Goal: Task Accomplishment & Management: Use online tool/utility

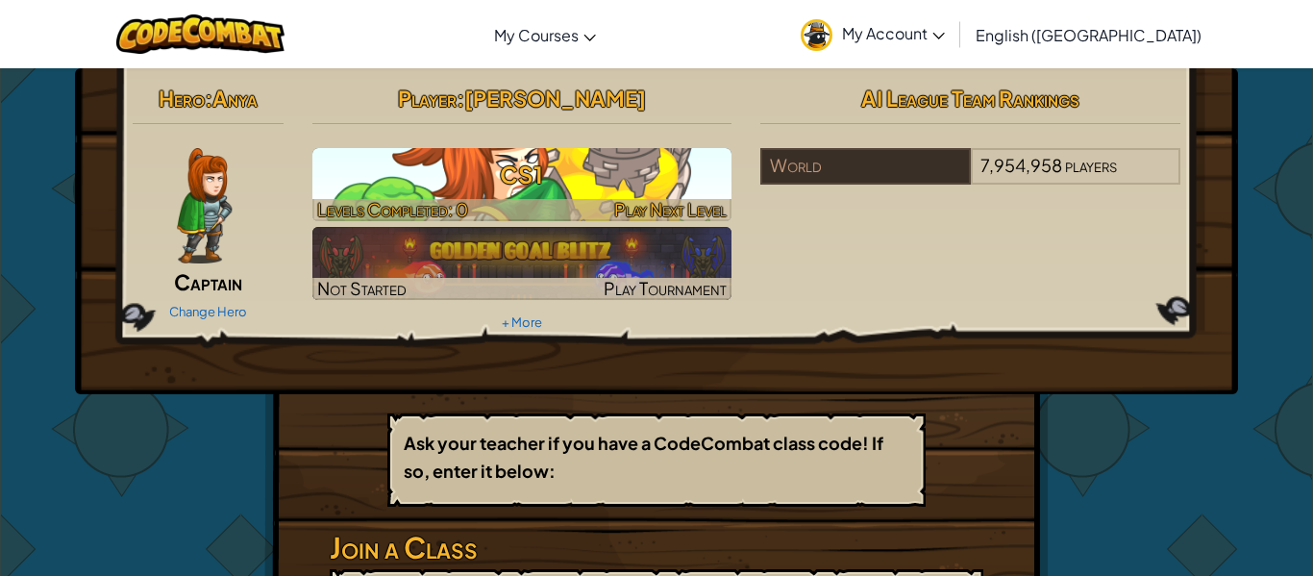
click at [486, 205] on div at bounding box center [522, 210] width 420 height 22
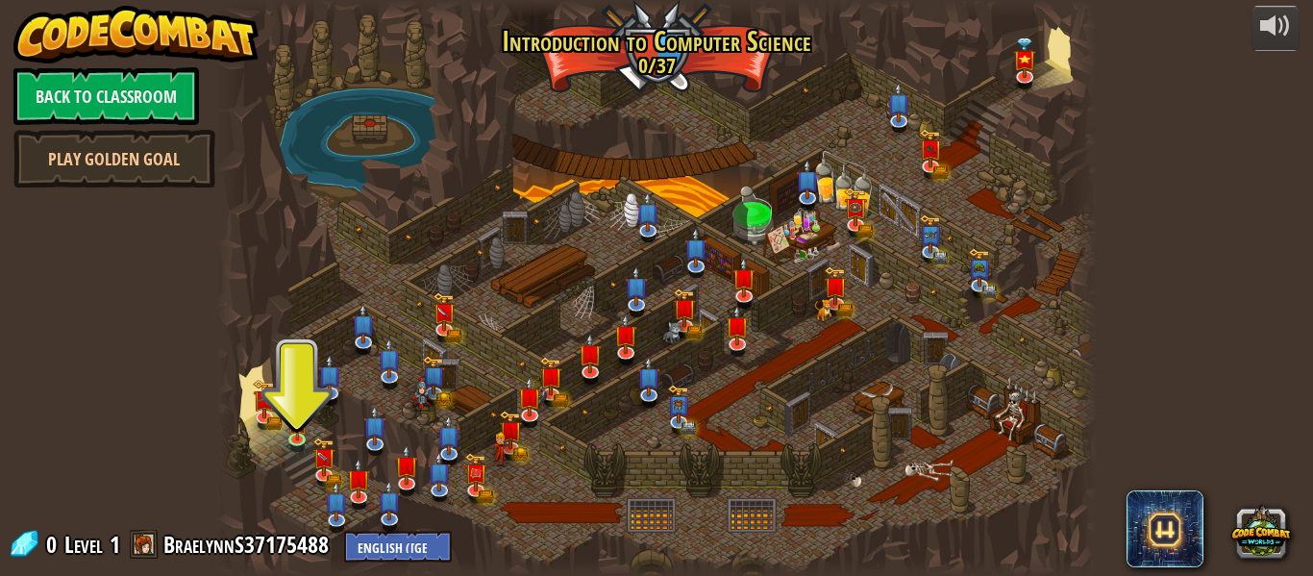
click at [289, 329] on div at bounding box center [656, 288] width 880 height 576
click at [307, 351] on div at bounding box center [656, 288] width 880 height 576
click at [302, 339] on div at bounding box center [656, 288] width 880 height 576
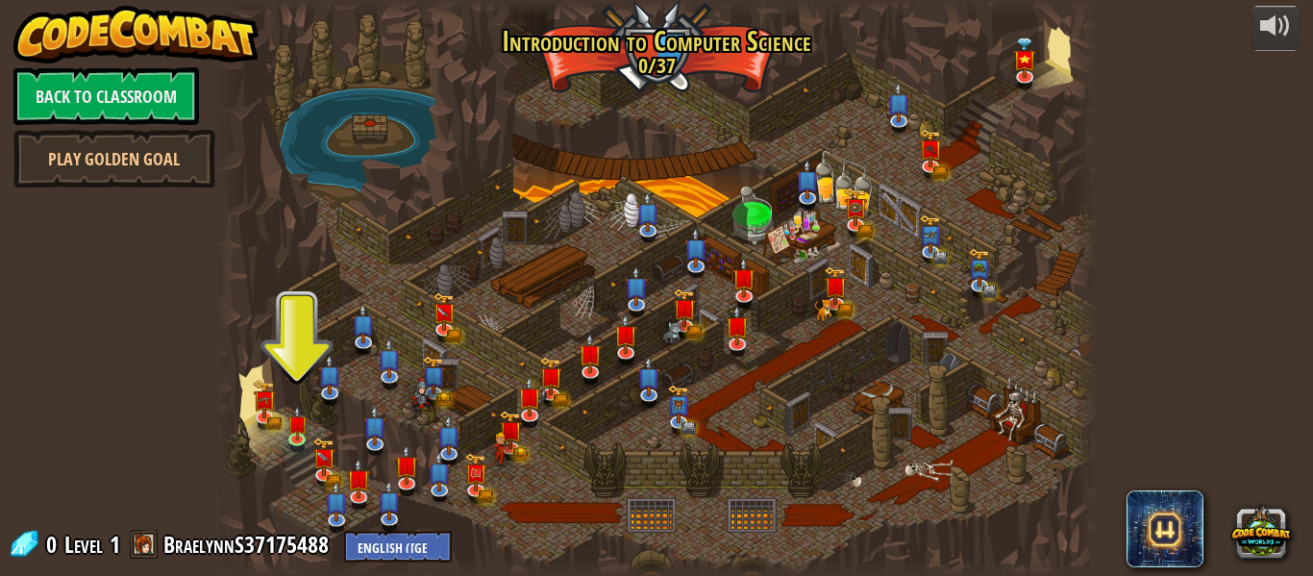
click at [283, 367] on div at bounding box center [656, 288] width 880 height 576
click at [406, 530] on div "powered by Back to Classroom Play Golden Goal Kithgard Gates Escape the Kithgar…" at bounding box center [656, 288] width 1313 height 576
click at [705, 267] on link at bounding box center [699, 265] width 38 height 38
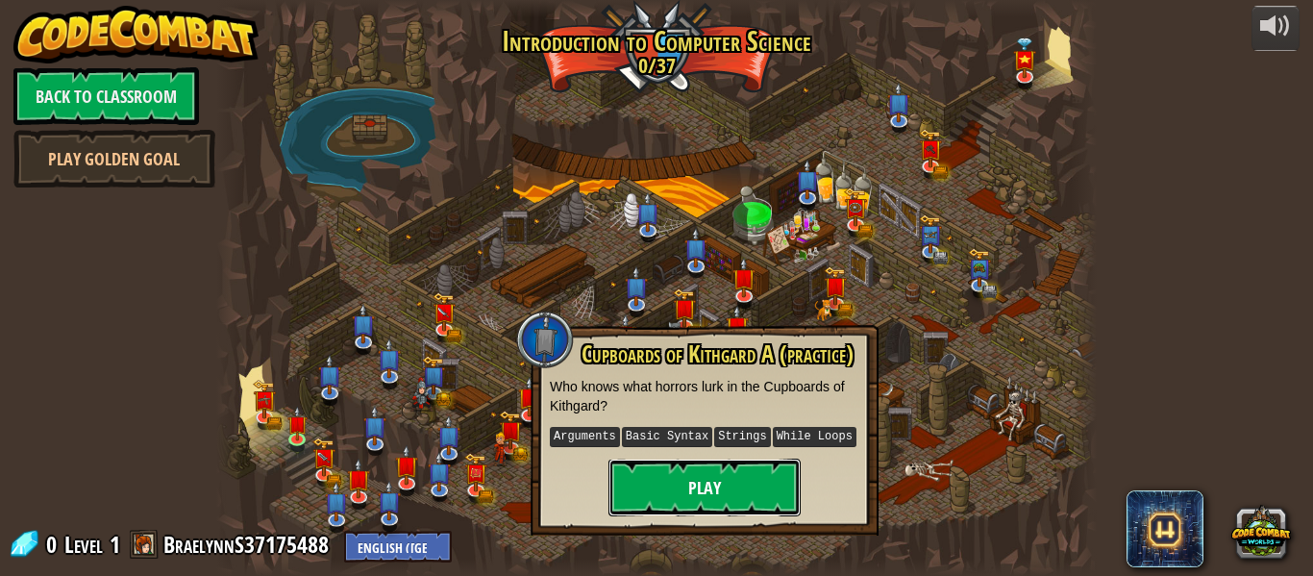
click at [659, 467] on button "Play" at bounding box center [704, 487] width 192 height 58
click at [513, 314] on div at bounding box center [656, 288] width 880 height 576
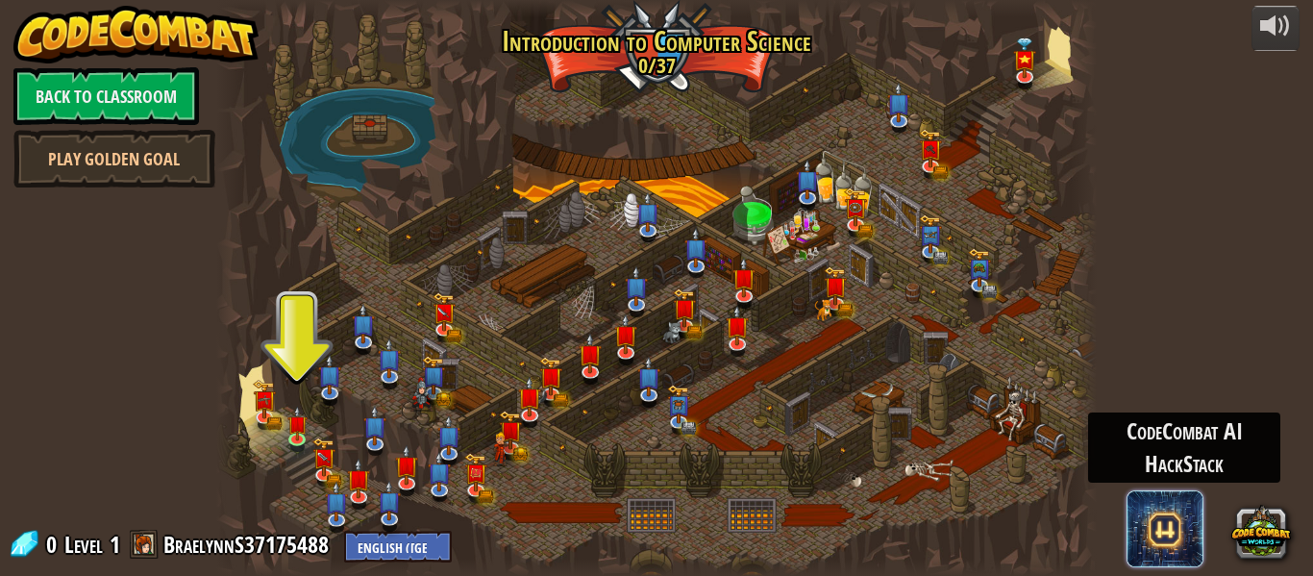
click at [1151, 549] on span at bounding box center [1164, 528] width 77 height 77
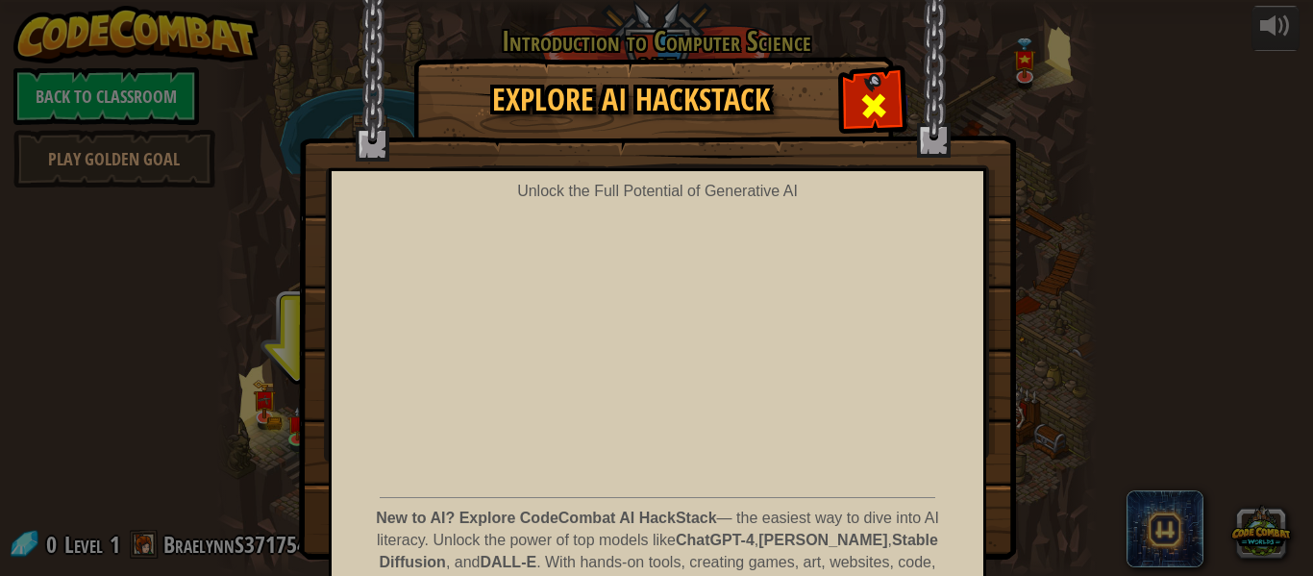
click at [868, 104] on span at bounding box center [873, 105] width 31 height 31
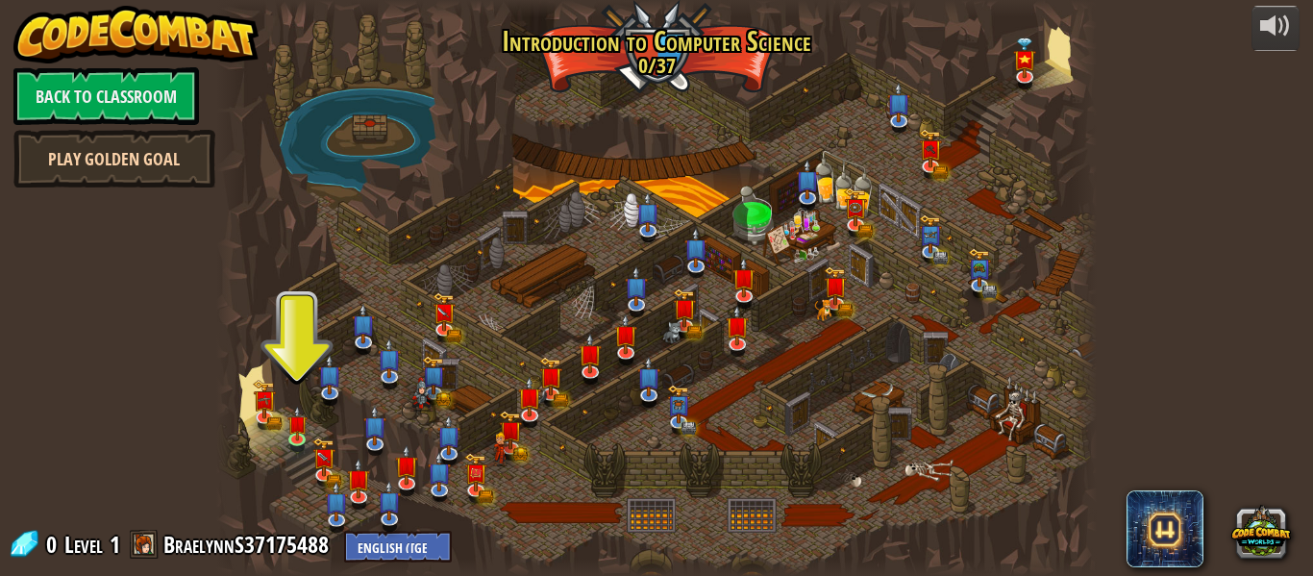
click at [178, 150] on link "Play Golden Goal" at bounding box center [114, 159] width 202 height 58
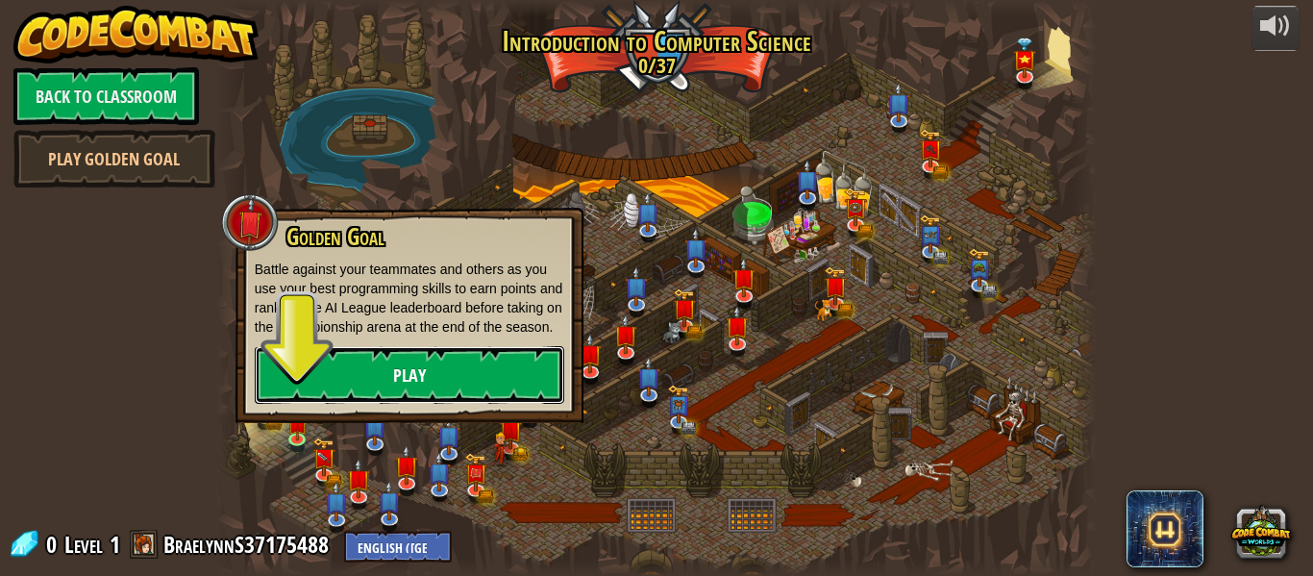
click at [344, 372] on link "Play" at bounding box center [409, 375] width 309 height 58
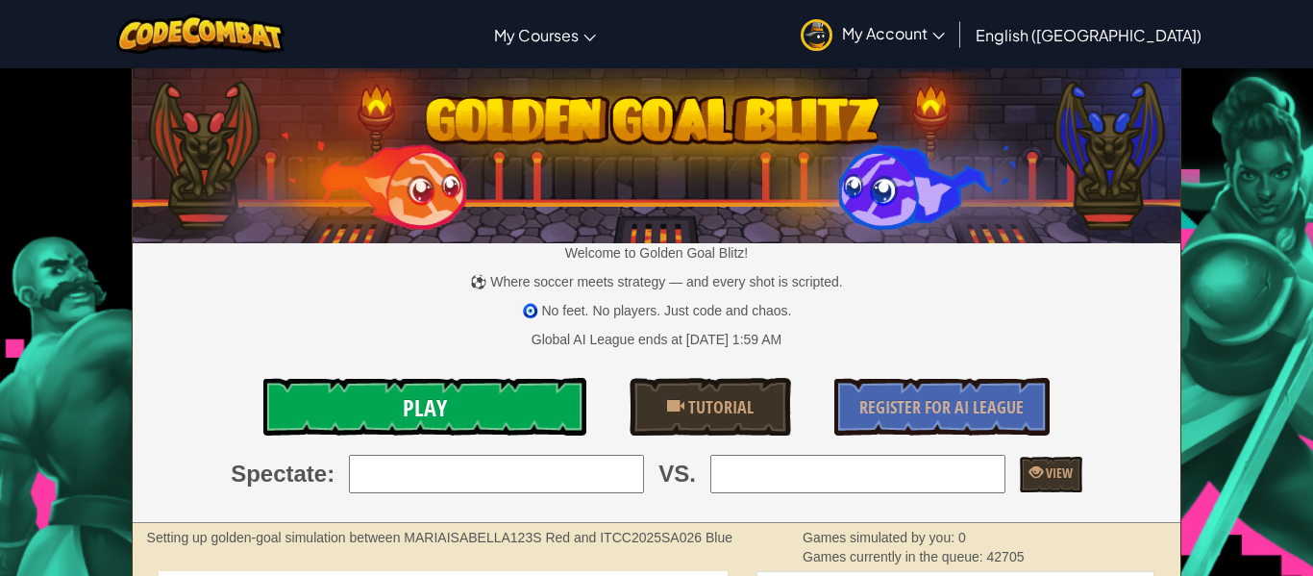
click at [483, 386] on link "Play" at bounding box center [424, 407] width 323 height 58
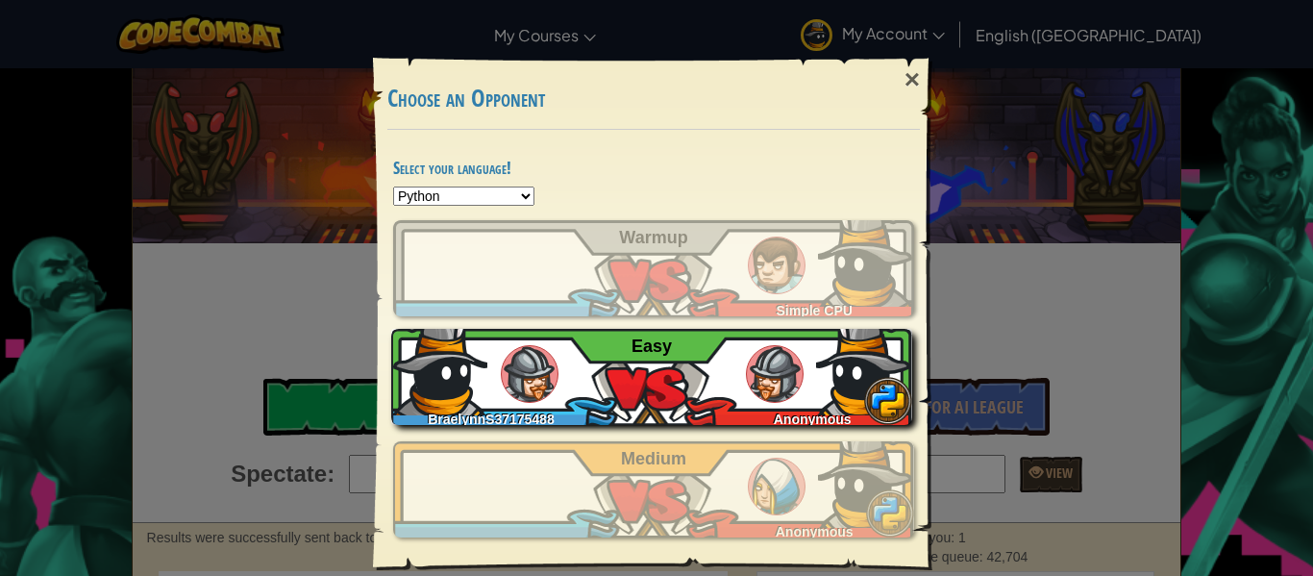
click at [709, 378] on div "BraelynnS37175488 Anonymous Easy" at bounding box center [651, 377] width 521 height 96
